Goal: Task Accomplishment & Management: Use online tool/utility

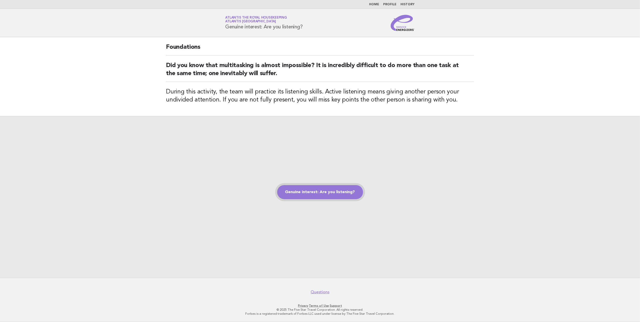
click at [325, 194] on link "Genuine interest: Are you listening?" at bounding box center [320, 192] width 86 height 14
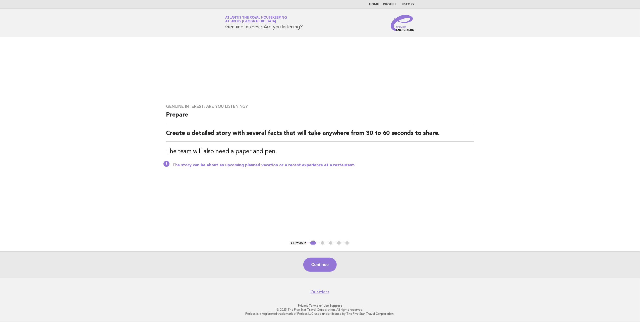
click at [377, 3] on link "Home" at bounding box center [374, 4] width 10 height 3
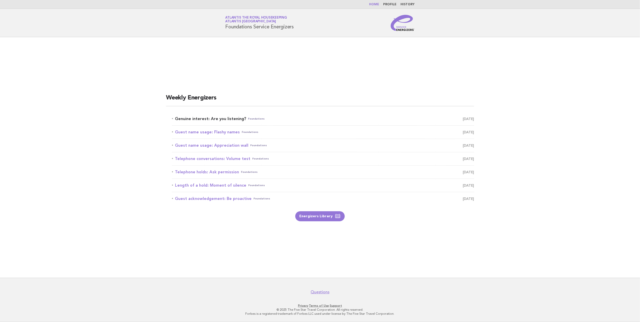
click at [232, 117] on link "Genuine interest: Are you listening? Foundations August 16" at bounding box center [323, 118] width 302 height 7
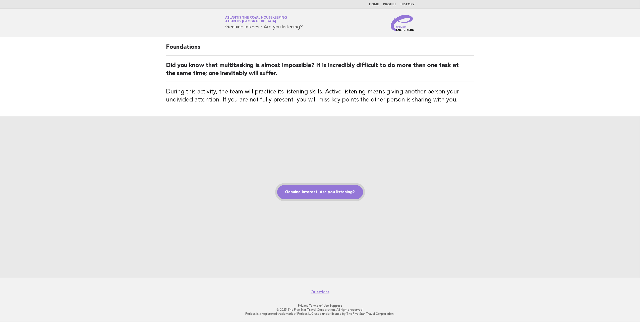
click at [324, 192] on link "Genuine interest: Are you listening?" at bounding box center [320, 192] width 86 height 14
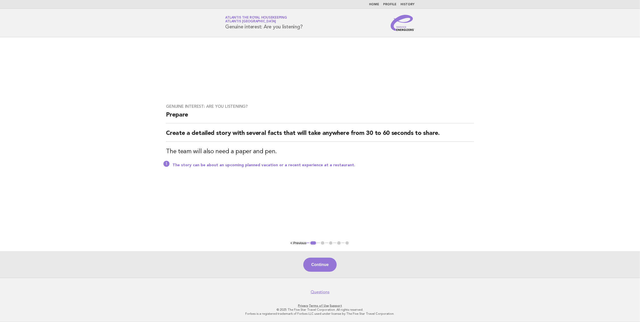
click at [320, 272] on div "Continue" at bounding box center [320, 264] width 640 height 26
click at [318, 264] on button "Continue" at bounding box center [319, 264] width 33 height 14
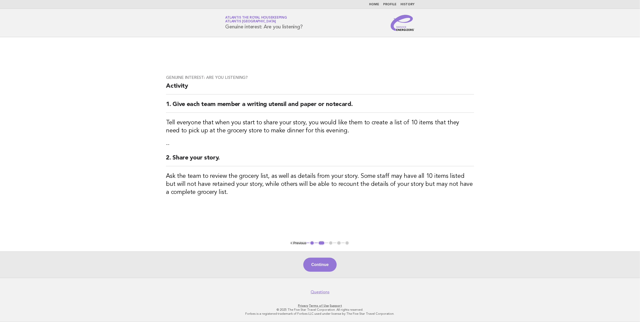
drag, startPoint x: 325, startPoint y: 264, endPoint x: 322, endPoint y: 267, distance: 3.8
click at [324, 264] on button "Continue" at bounding box center [319, 264] width 33 height 14
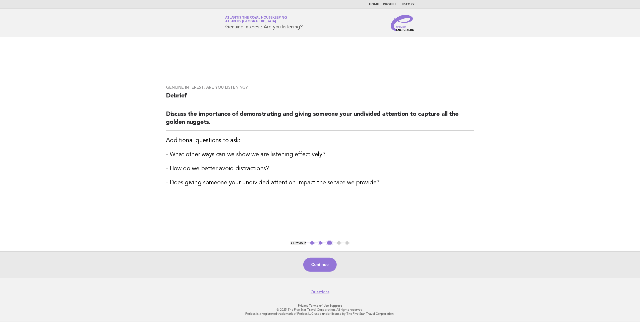
click at [317, 263] on button "Continue" at bounding box center [319, 264] width 33 height 14
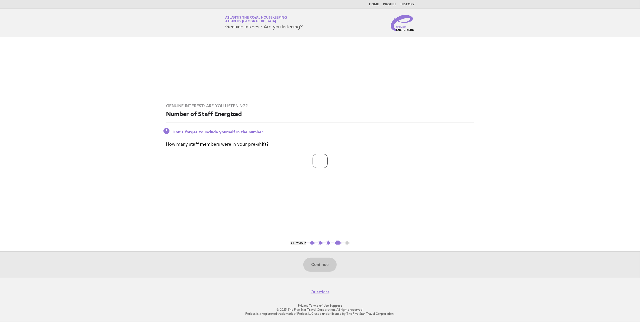
click at [312, 163] on input "number" at bounding box center [319, 161] width 15 height 14
type input "**"
click at [314, 264] on button "Continue" at bounding box center [319, 264] width 33 height 14
